Goal: Communication & Community: Connect with others

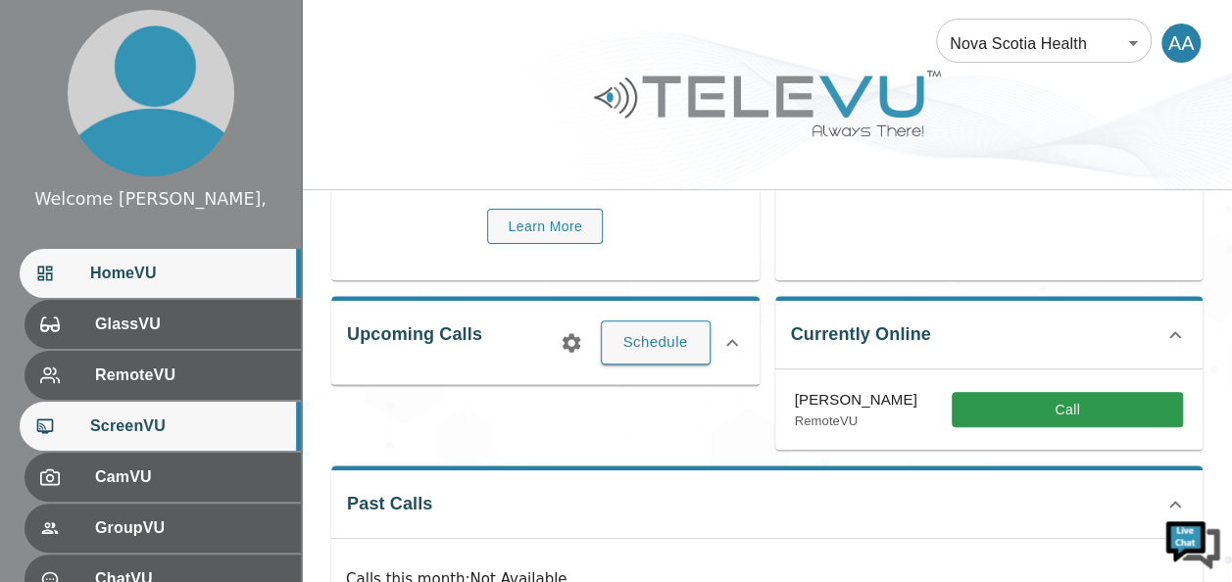
scroll to position [233, 0]
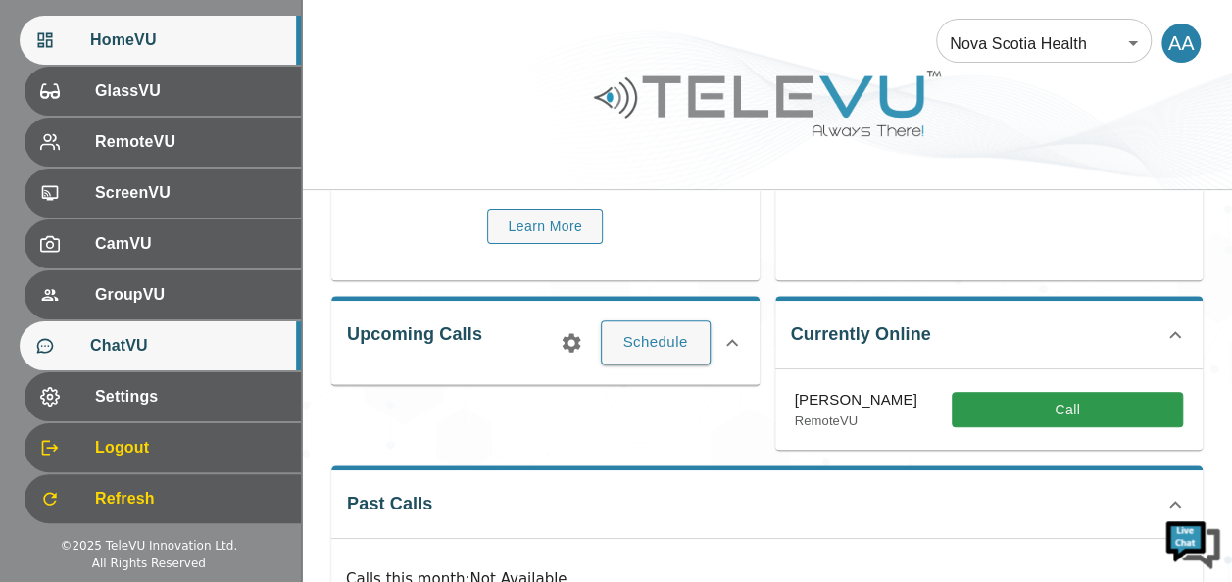
click at [172, 334] on span "ChatVU" at bounding box center [187, 346] width 195 height 24
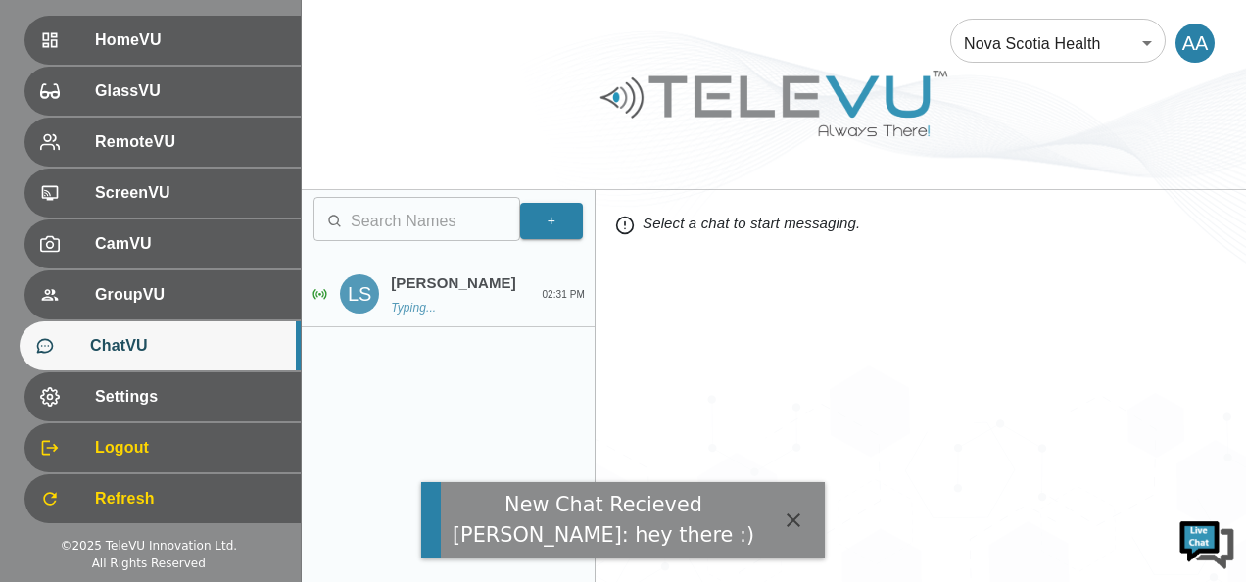
click at [441, 298] on div "[PERSON_NAME]..." at bounding box center [458, 294] width 134 height 45
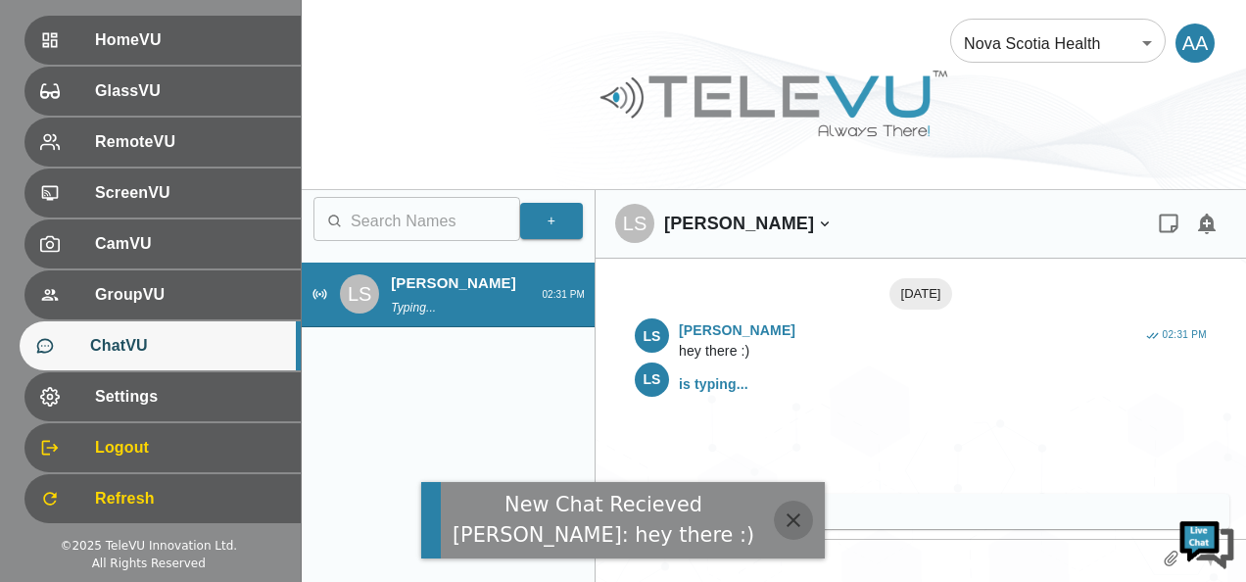
click at [782, 509] on icon "button" at bounding box center [794, 520] width 24 height 24
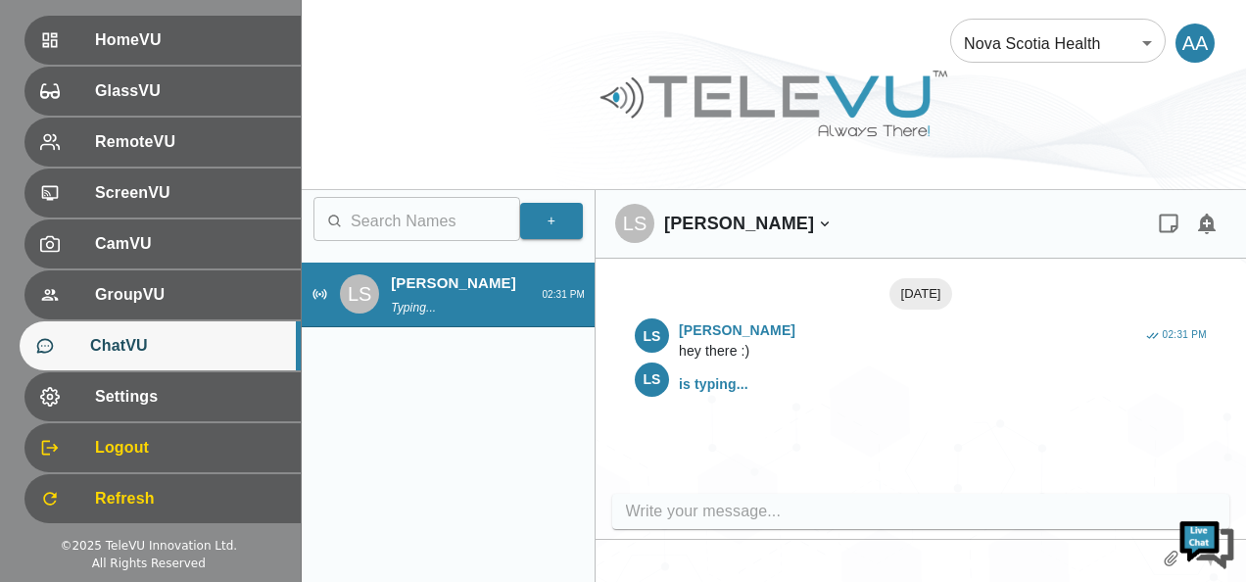
click at [715, 508] on input "write your message" at bounding box center [926, 511] width 601 height 31
type input "Hello"
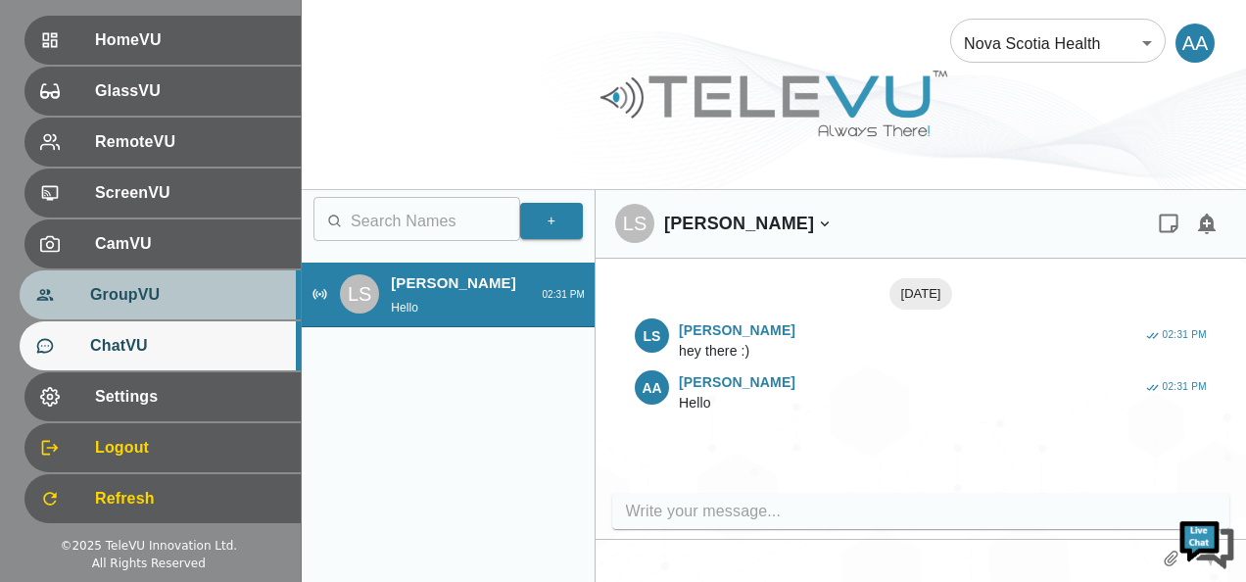
click at [155, 284] on span "GroupVU" at bounding box center [187, 295] width 195 height 24
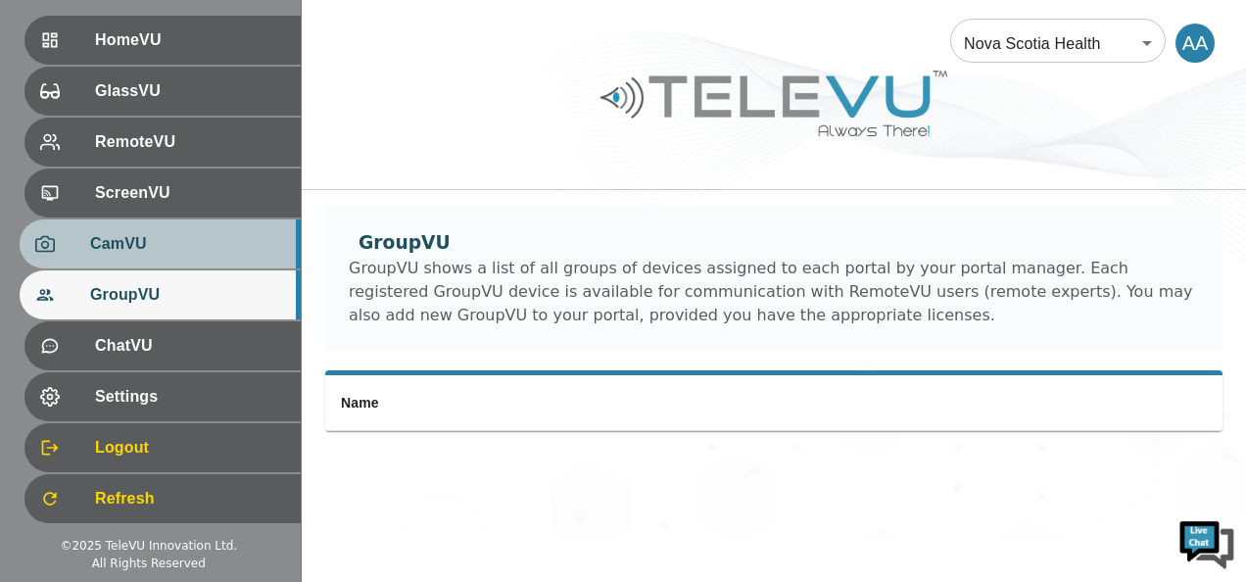
click at [149, 247] on span "CamVU" at bounding box center [187, 244] width 195 height 24
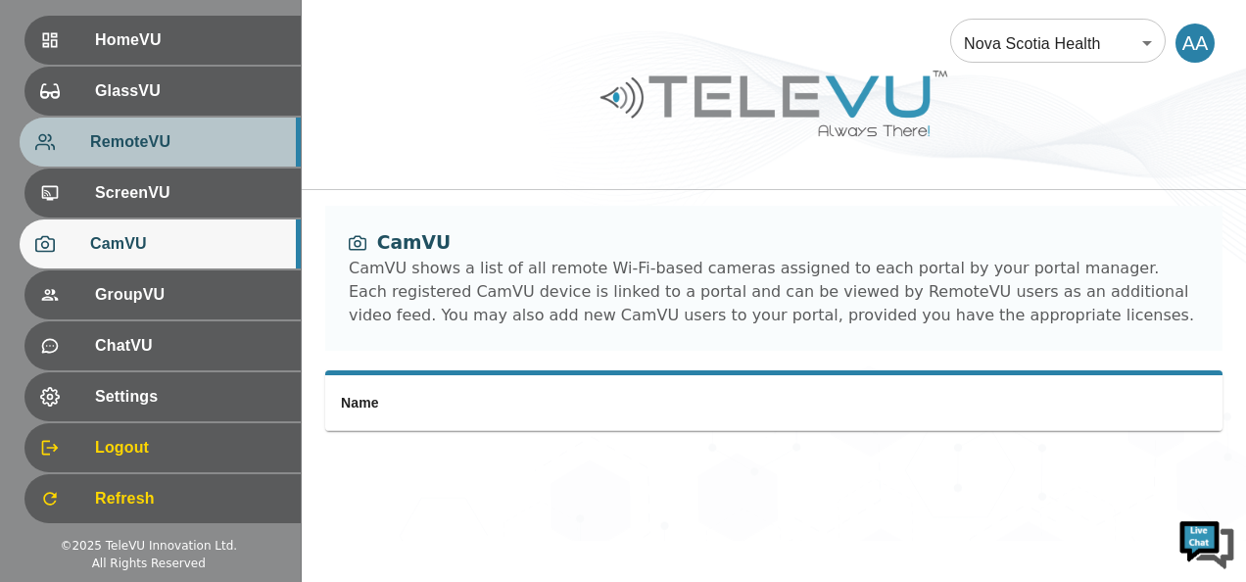
click at [152, 145] on span "RemoteVU" at bounding box center [187, 142] width 195 height 24
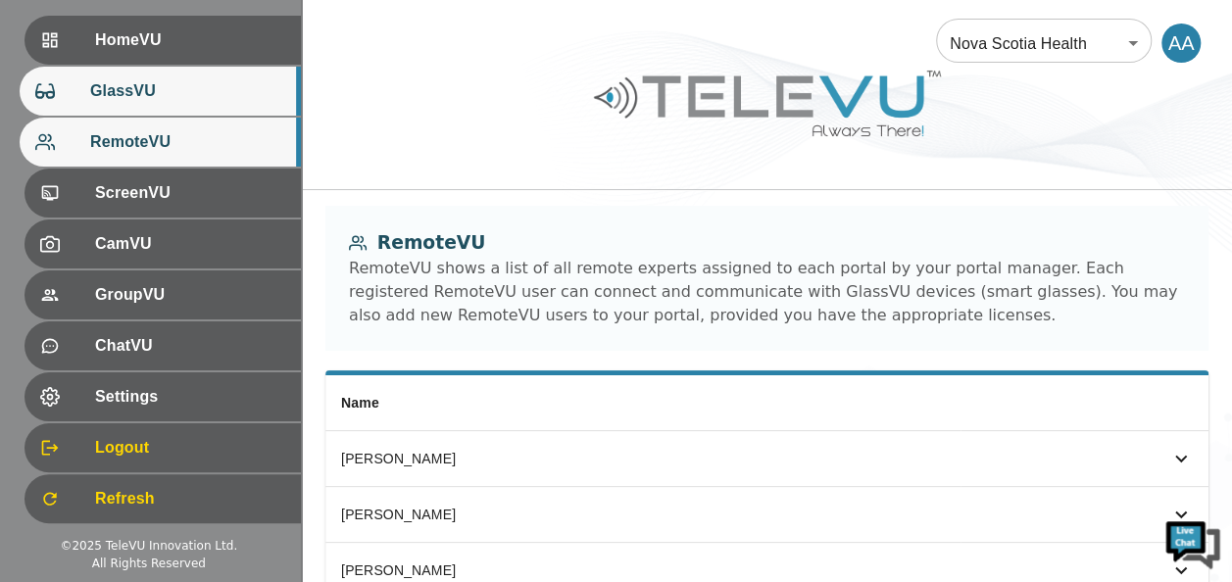
click at [172, 94] on span "GlassVU" at bounding box center [187, 91] width 195 height 24
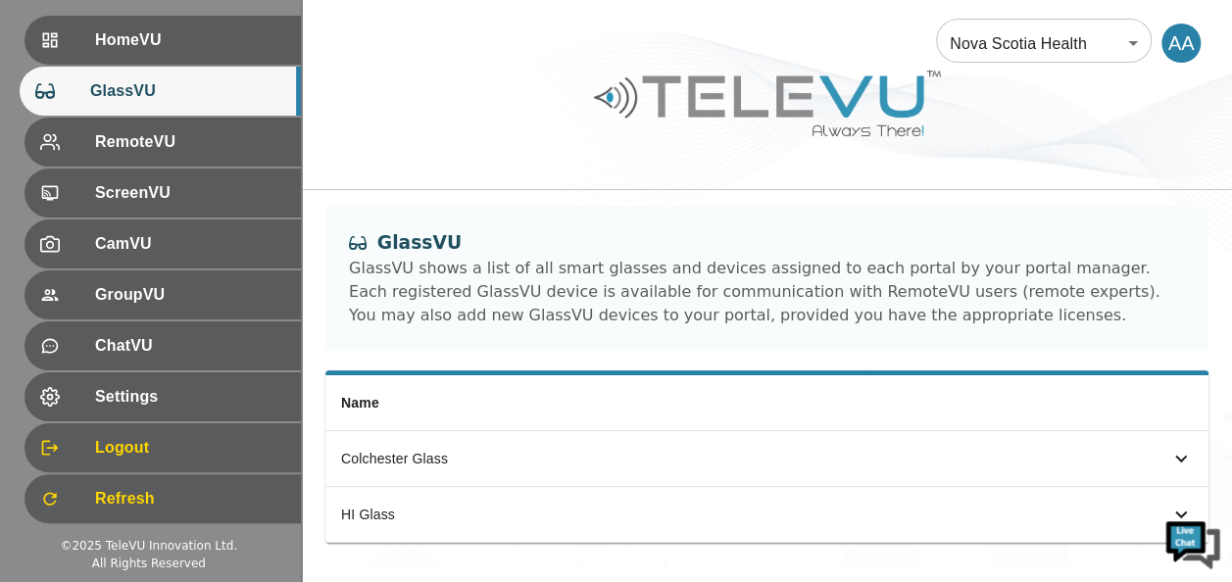
scroll to position [31, 0]
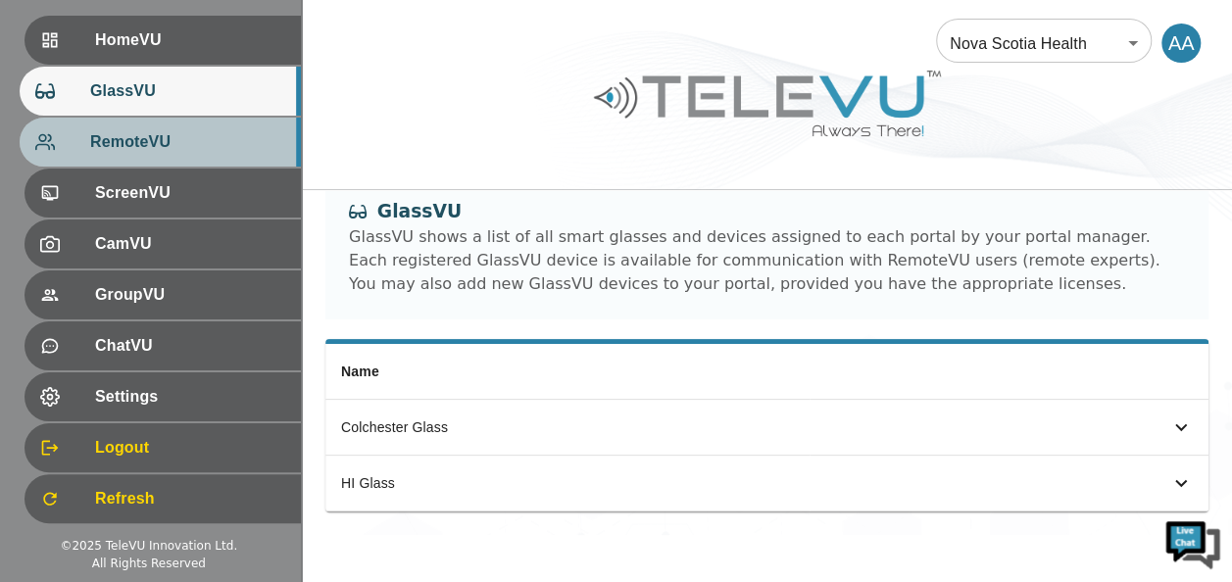
click at [174, 154] on div "RemoteVU" at bounding box center [160, 142] width 281 height 49
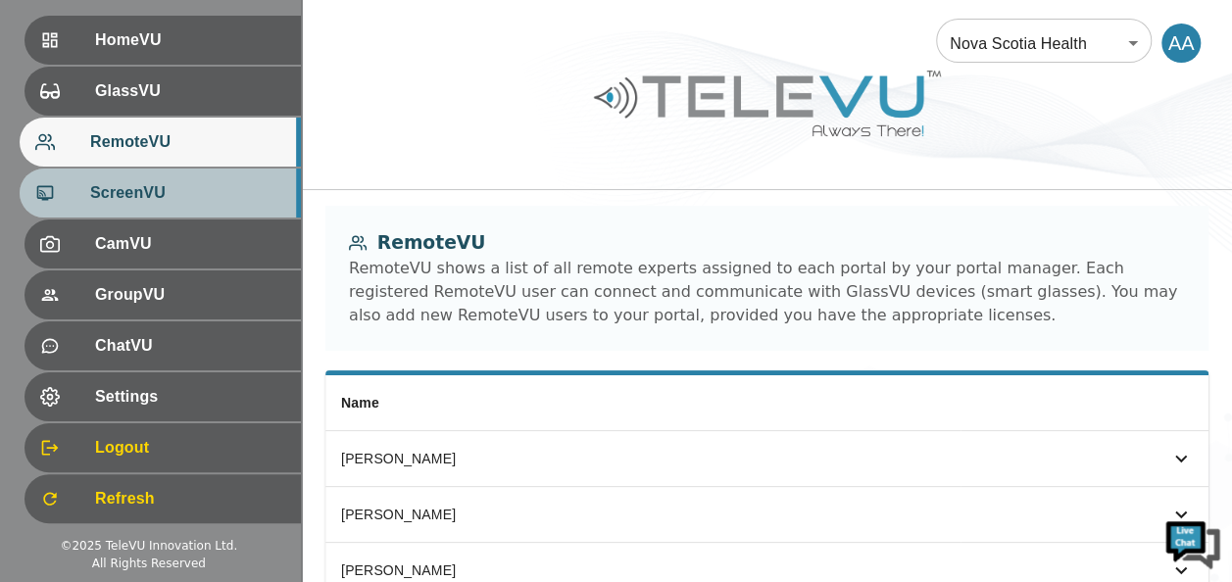
click at [194, 186] on span "ScreenVU" at bounding box center [187, 193] width 195 height 24
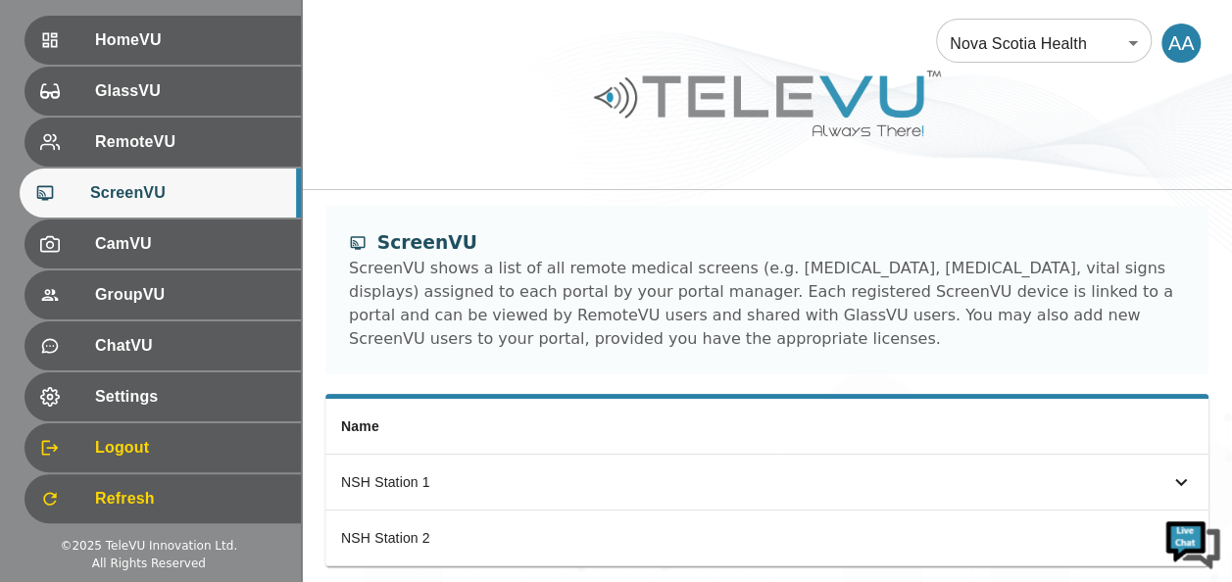
scroll to position [55, 0]
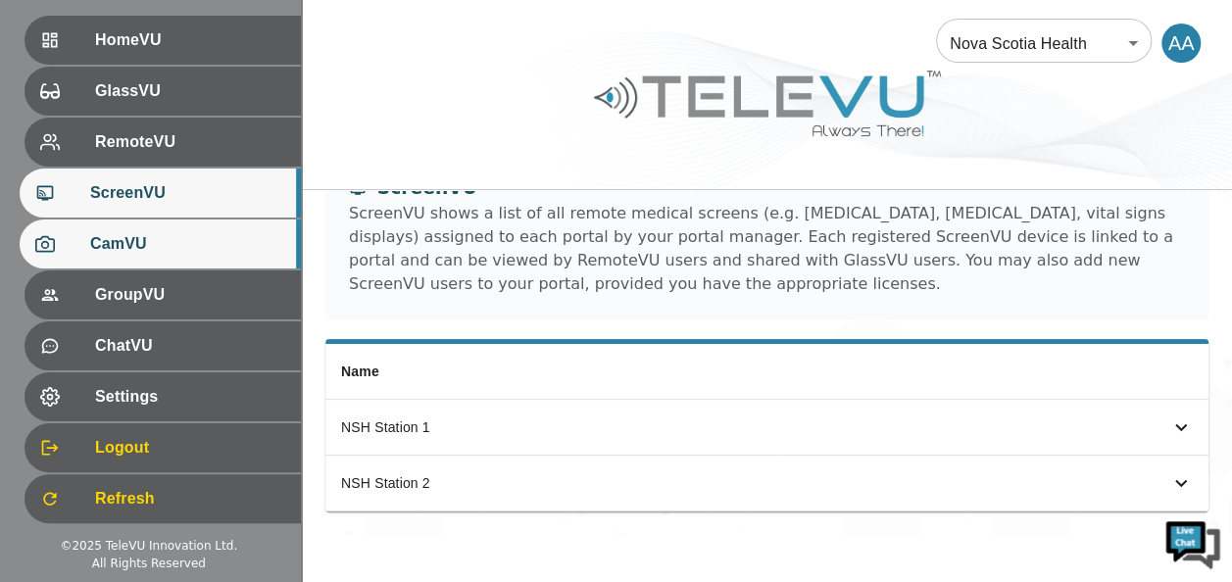
click at [140, 226] on div "CamVU" at bounding box center [160, 243] width 281 height 49
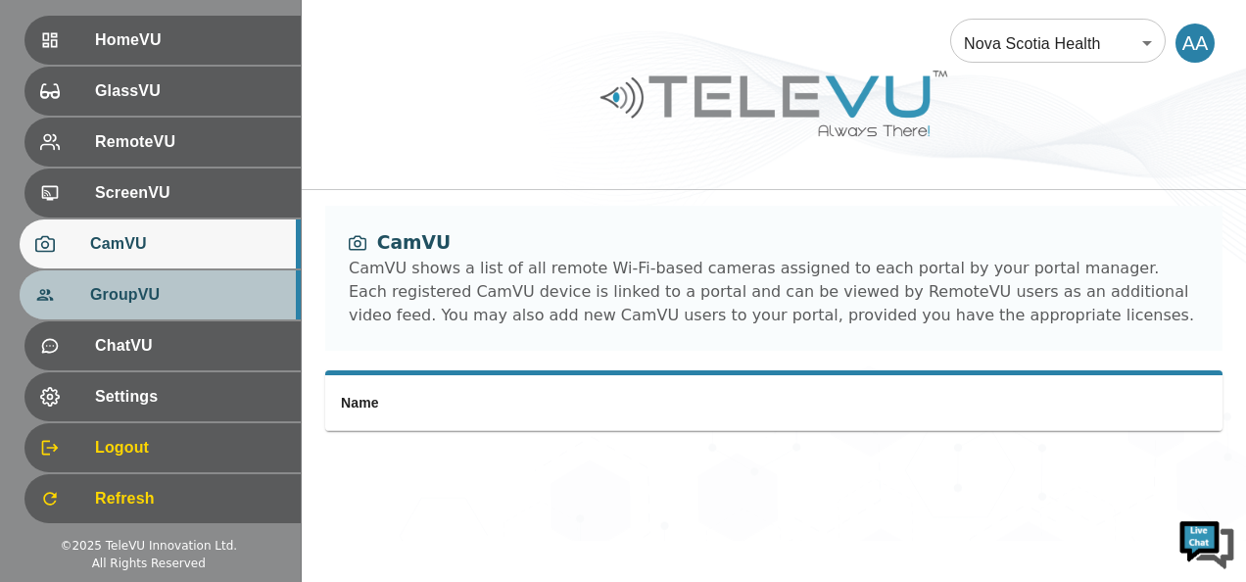
click at [127, 284] on span "GroupVU" at bounding box center [187, 295] width 195 height 24
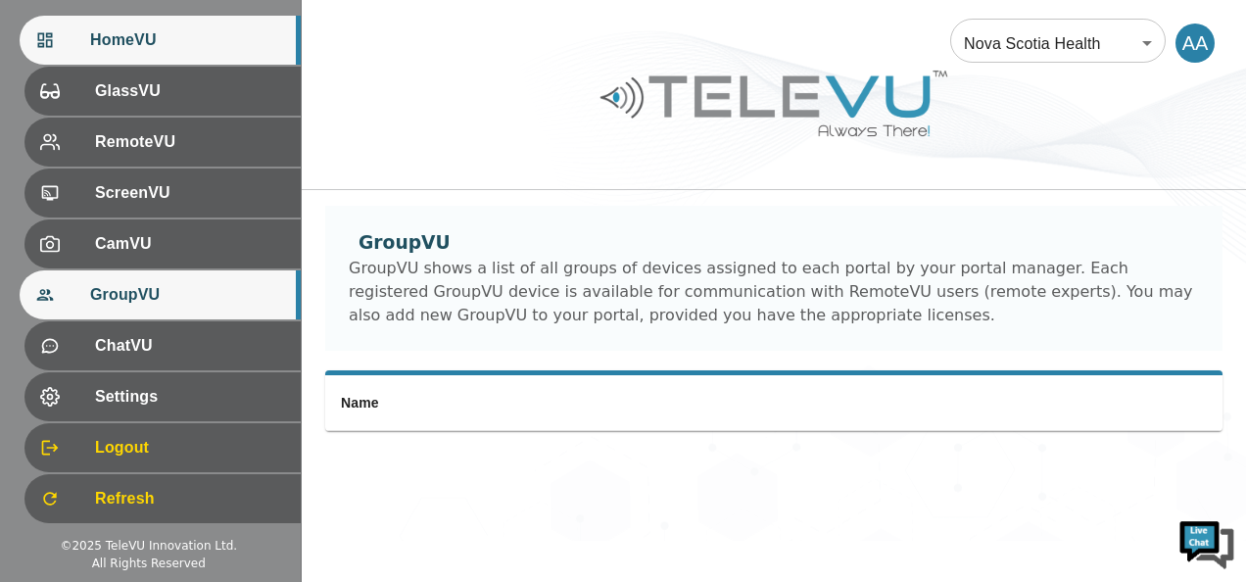
click at [159, 57] on div "HomeVU" at bounding box center [160, 40] width 281 height 49
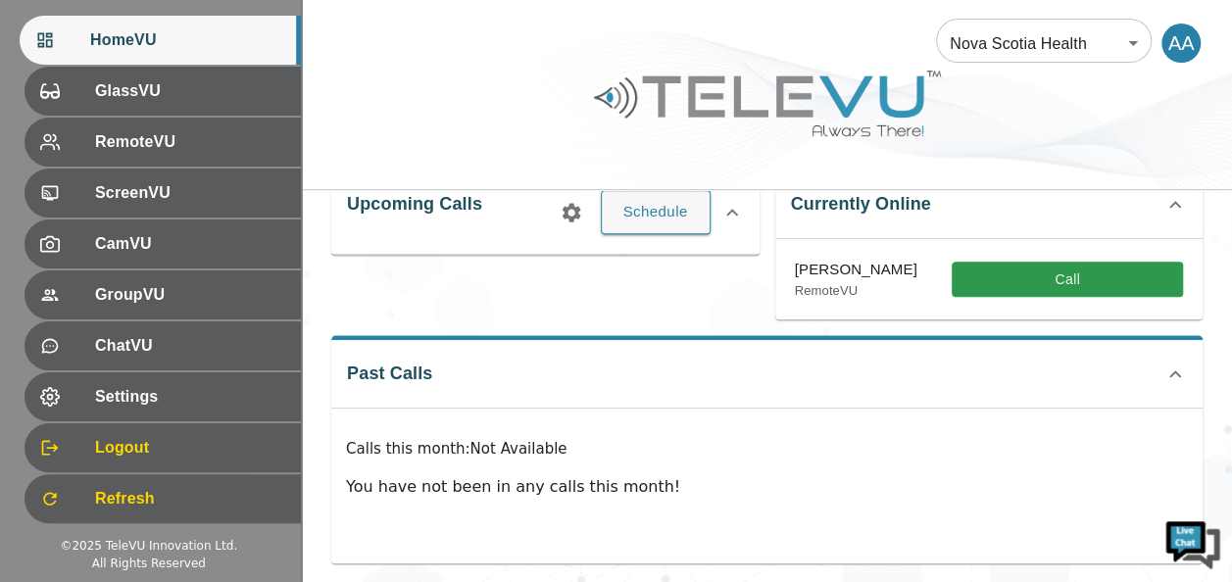
scroll to position [347, 0]
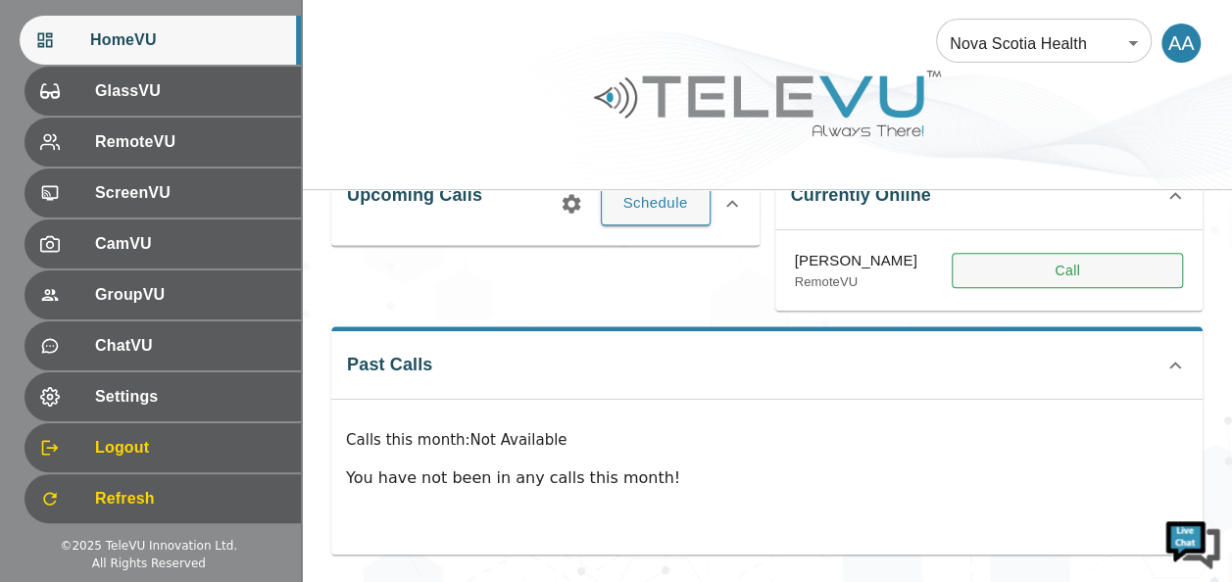
click at [1044, 274] on button "Call" at bounding box center [1066, 271] width 231 height 36
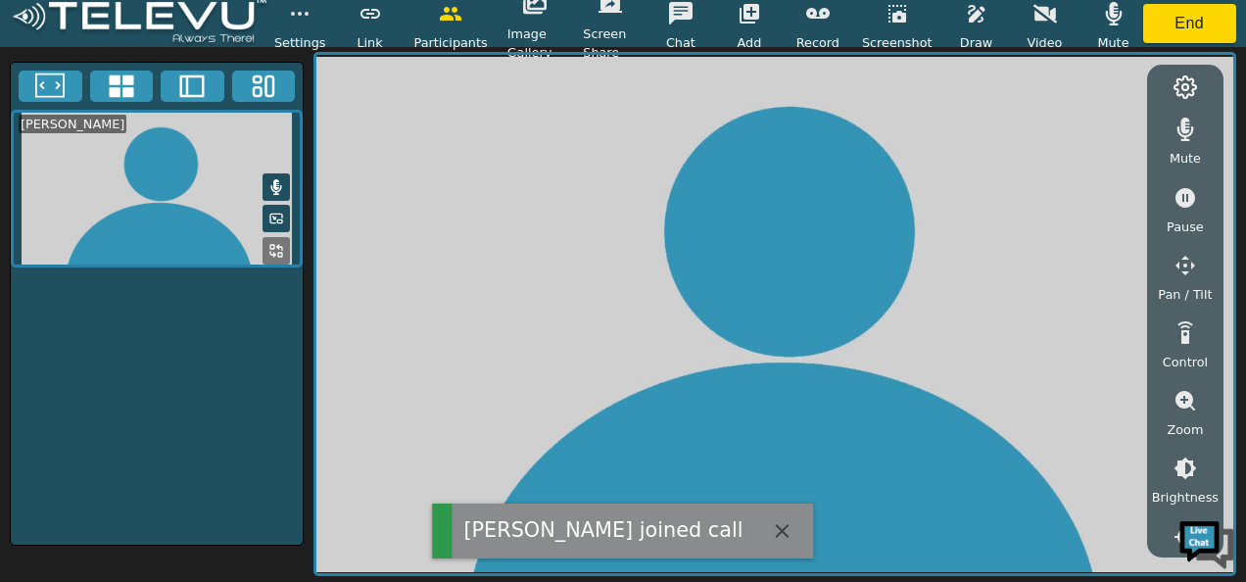
click at [1184, 347] on button "button" at bounding box center [1185, 333] width 49 height 39
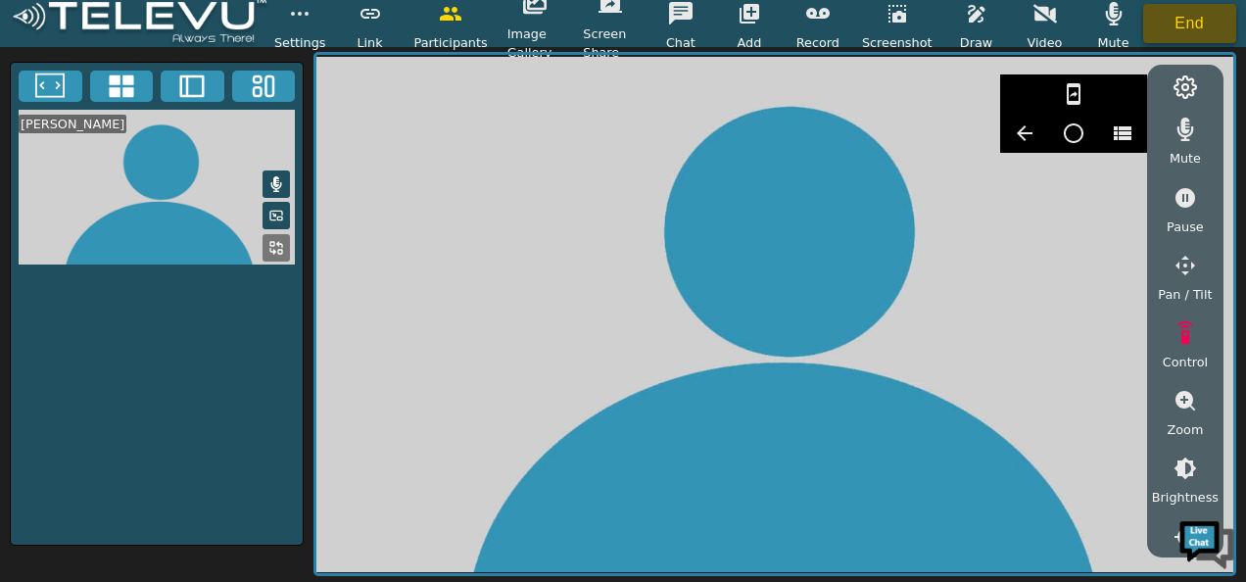
click at [1146, 33] on button "End" at bounding box center [1190, 23] width 94 height 39
